Goal: Task Accomplishment & Management: Use online tool/utility

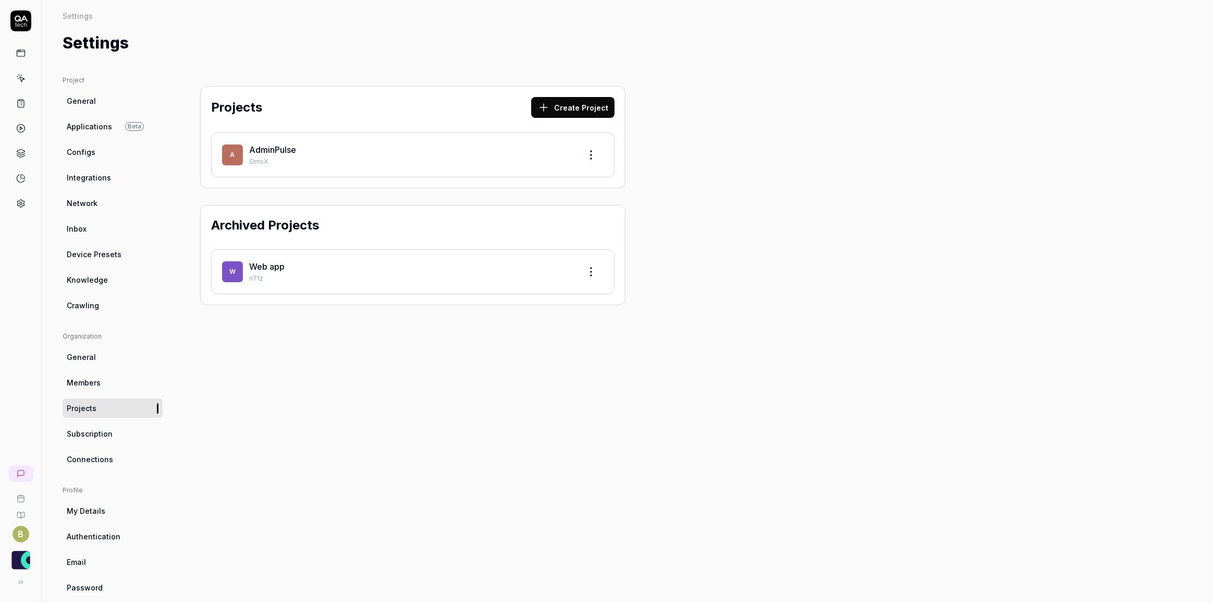
click at [28, 98] on link at bounding box center [20, 103] width 19 height 19
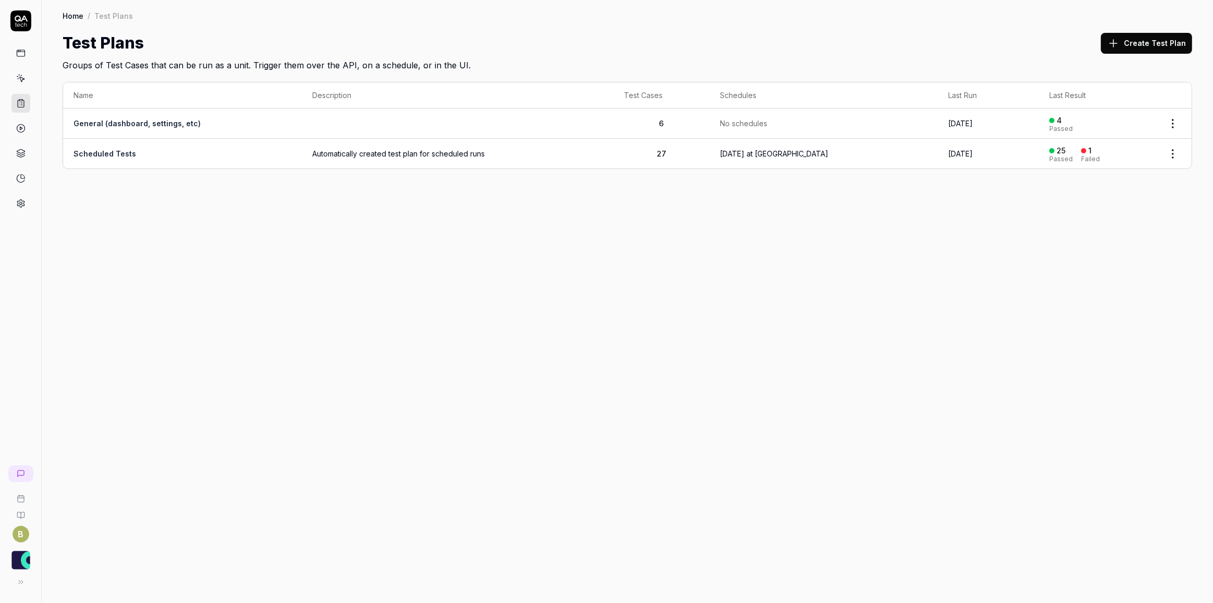
click at [20, 77] on icon at bounding box center [20, 78] width 9 height 9
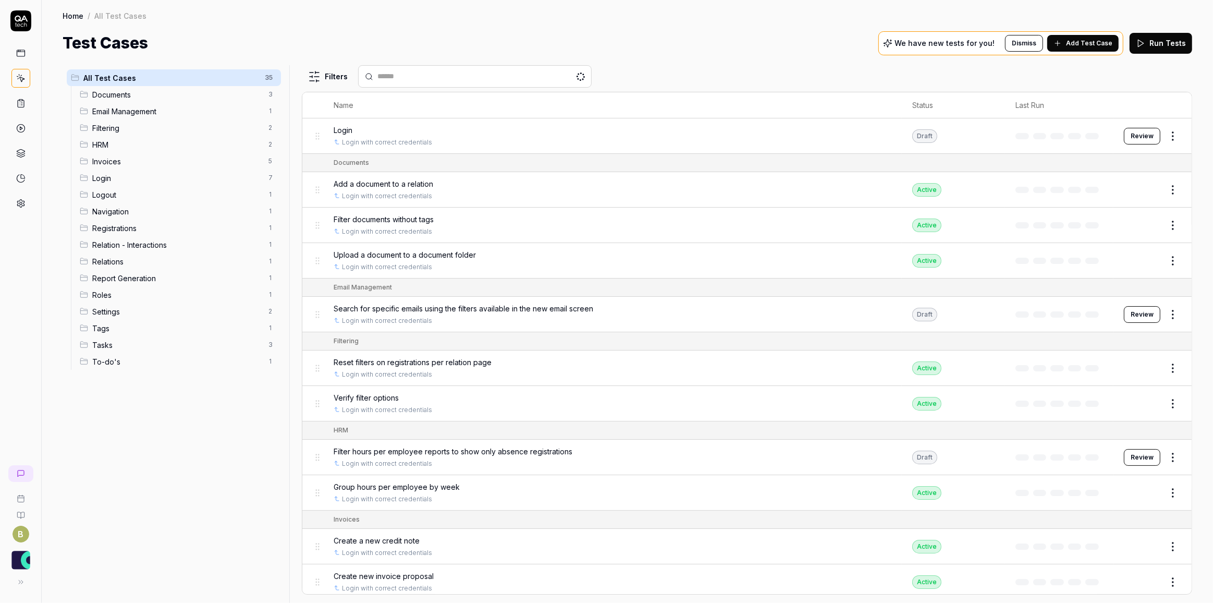
click at [18, 58] on link at bounding box center [20, 53] width 19 height 19
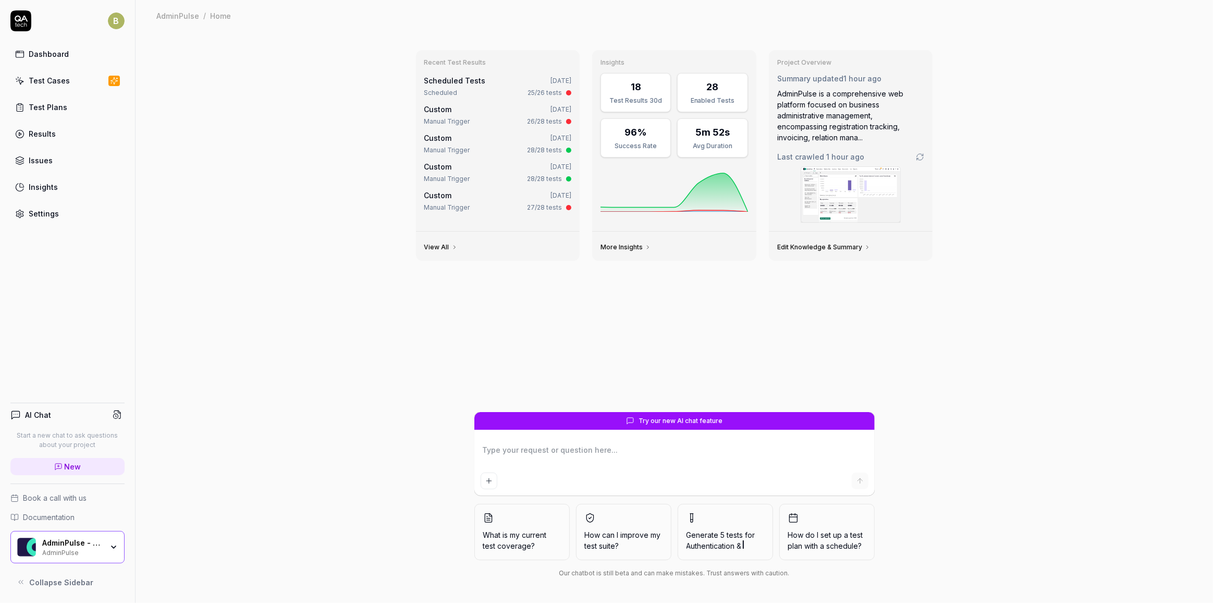
type textarea "*"
click at [68, 130] on link "Results" at bounding box center [67, 134] width 114 height 20
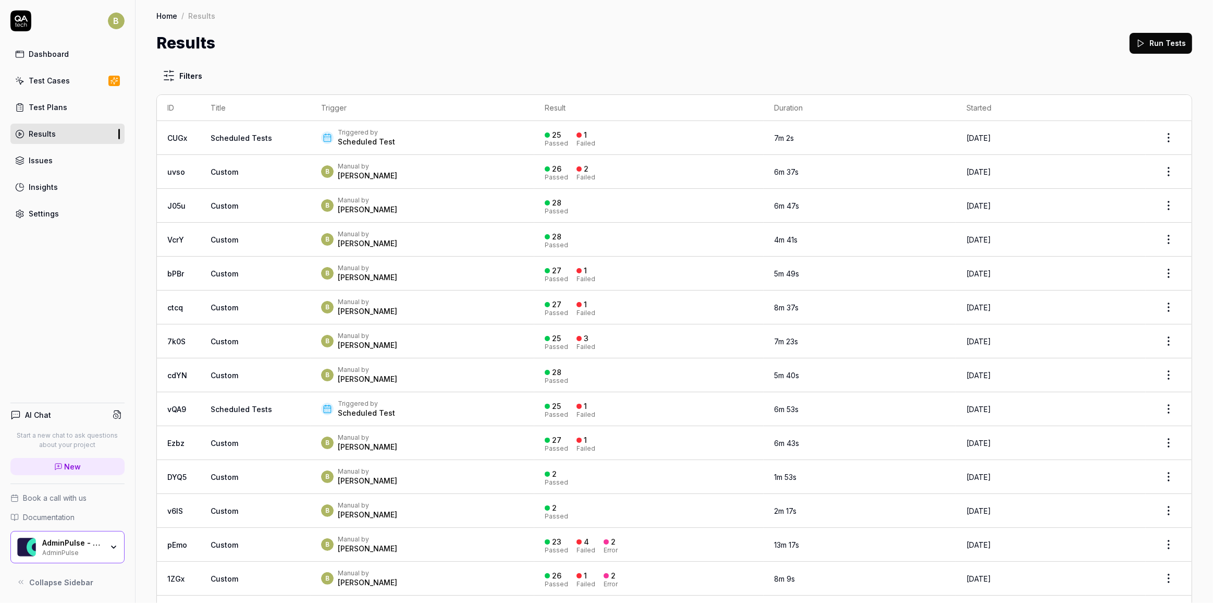
click at [1145, 43] on button "Run Tests" at bounding box center [1161, 43] width 63 height 21
